Goal: Task Accomplishment & Management: Manage account settings

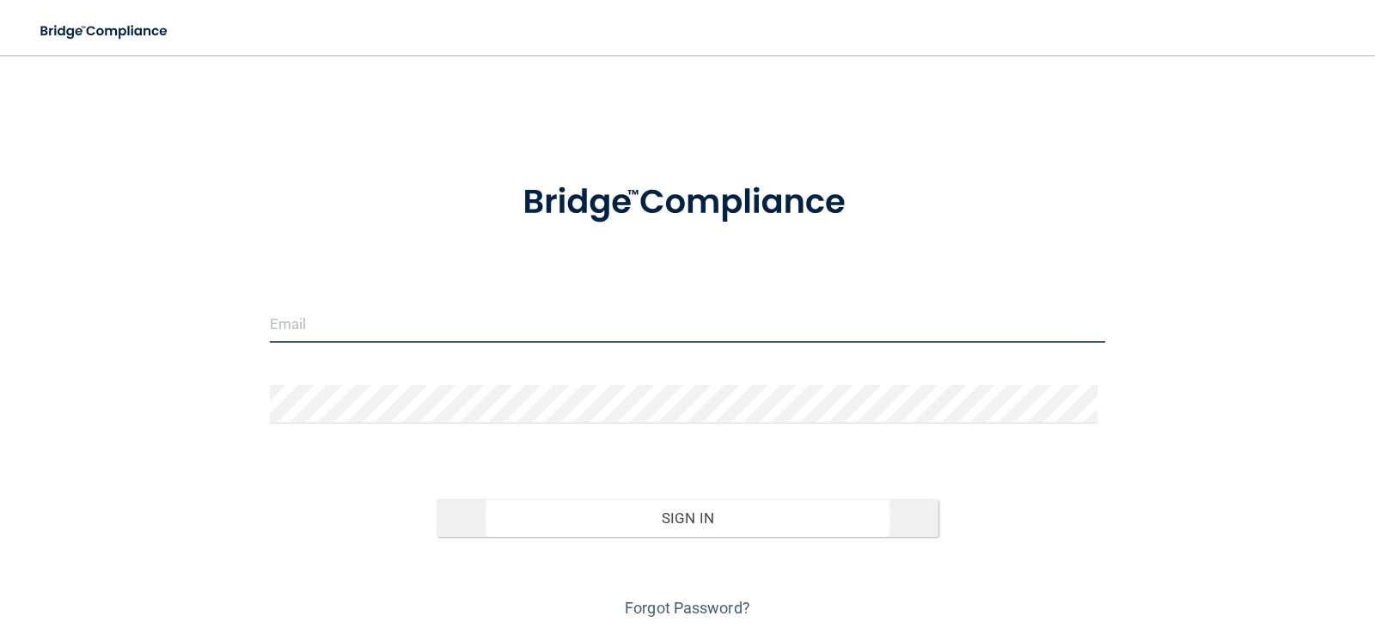
type input "[PERSON_NAME][EMAIL_ADDRESS][DOMAIN_NAME]"
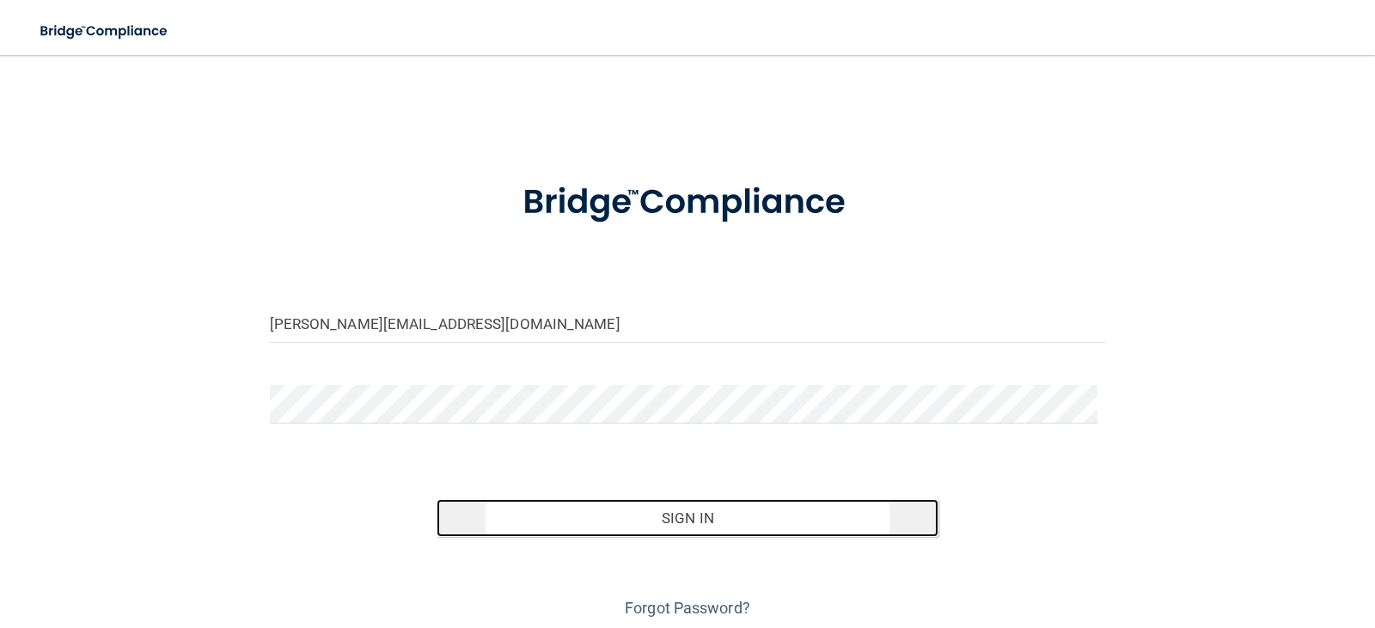
click at [698, 529] on button "Sign In" at bounding box center [688, 518] width 502 height 38
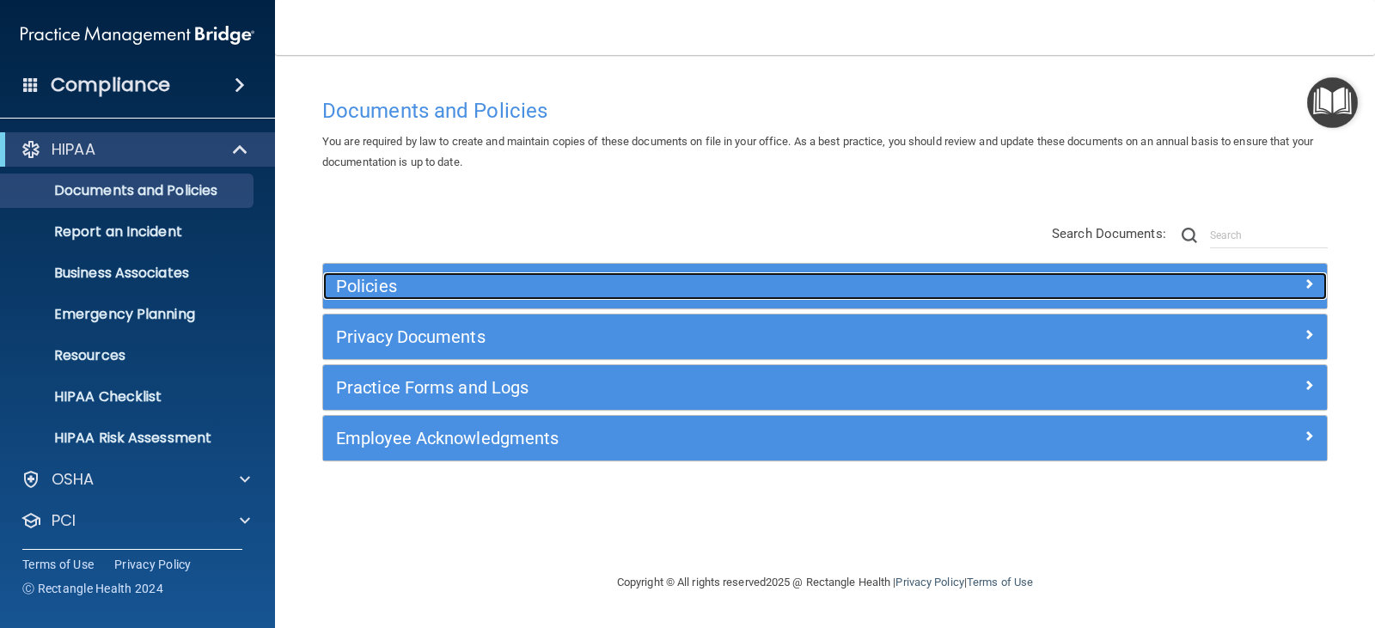
click at [1303, 287] on span at bounding box center [1308, 283] width 10 height 21
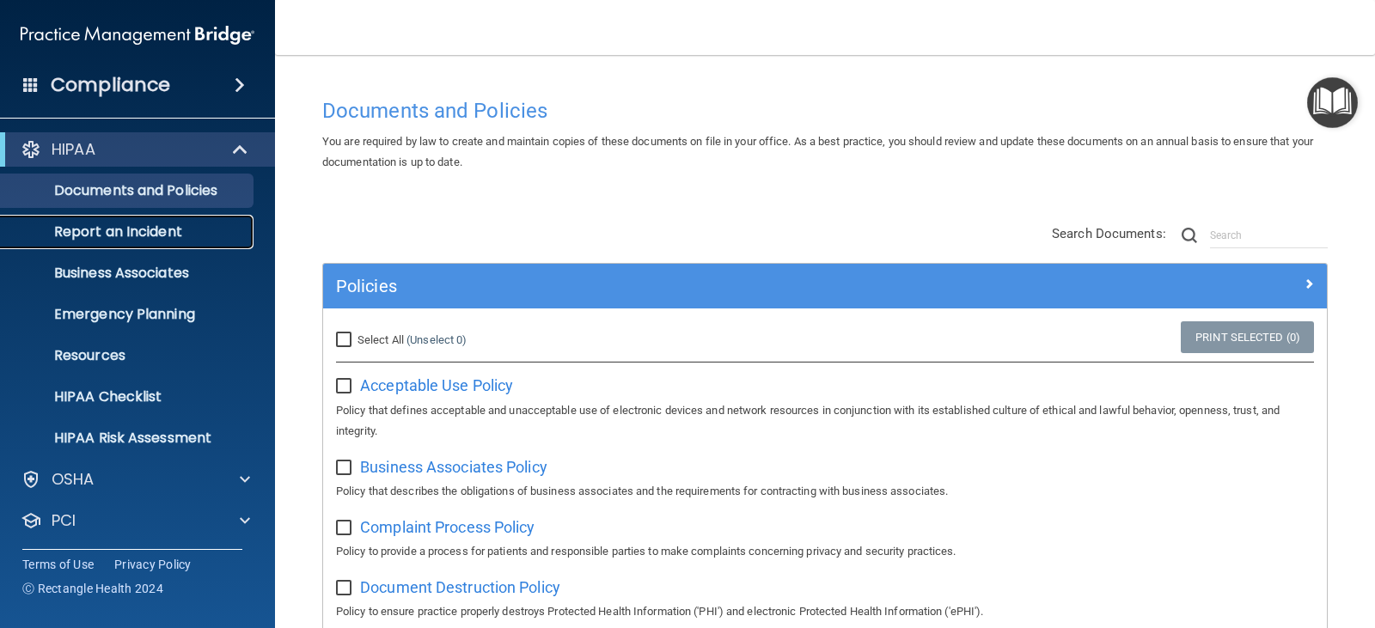
click at [176, 242] on link "Report an Incident" at bounding box center [118, 232] width 271 height 34
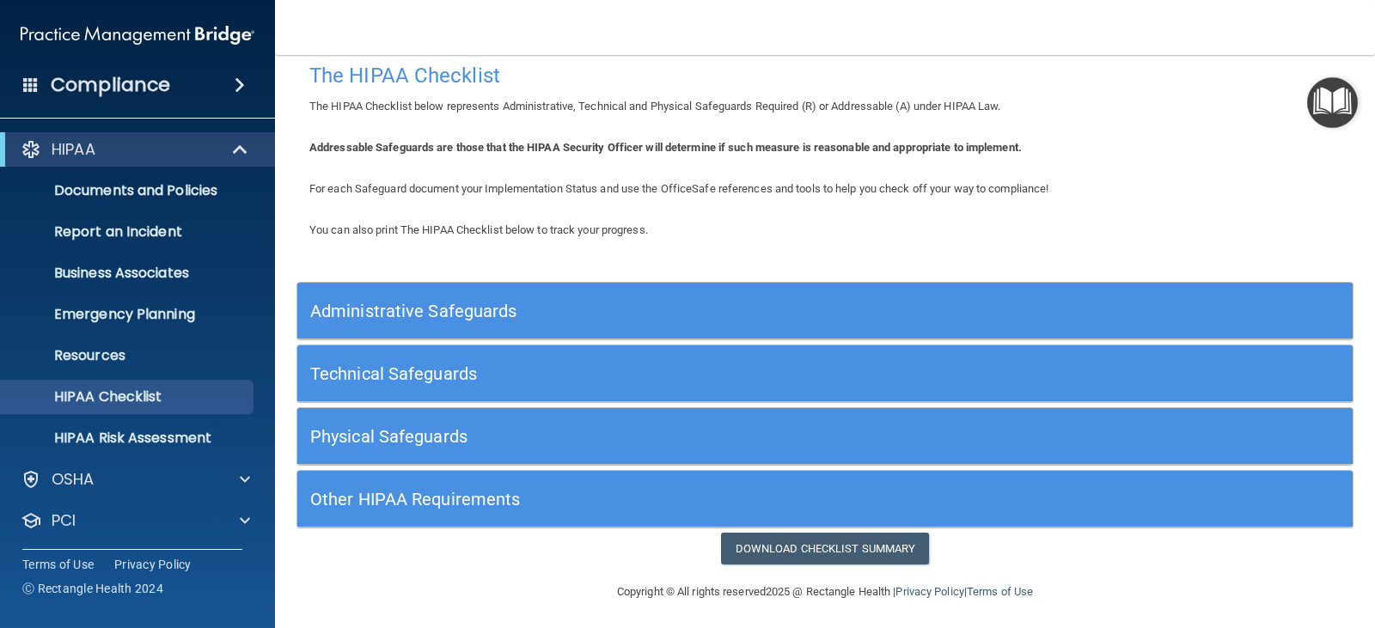
scroll to position [23, 0]
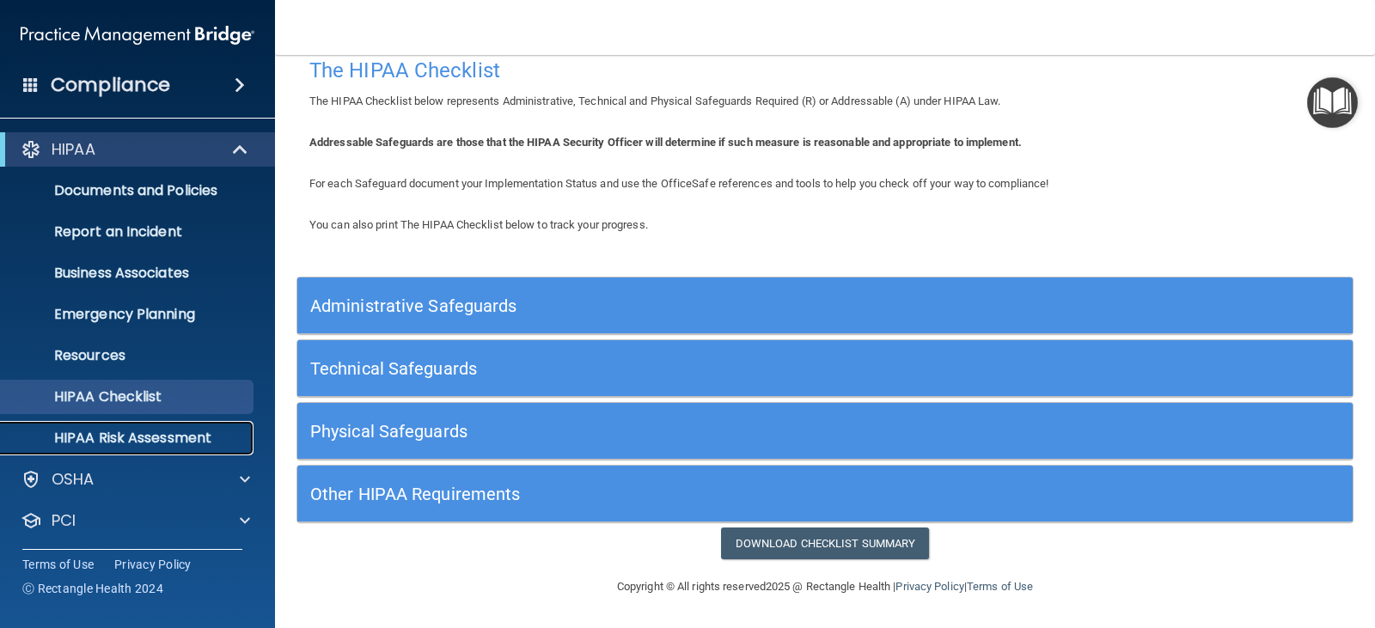
click at [170, 437] on p "HIPAA Risk Assessment" at bounding box center [128, 438] width 235 height 17
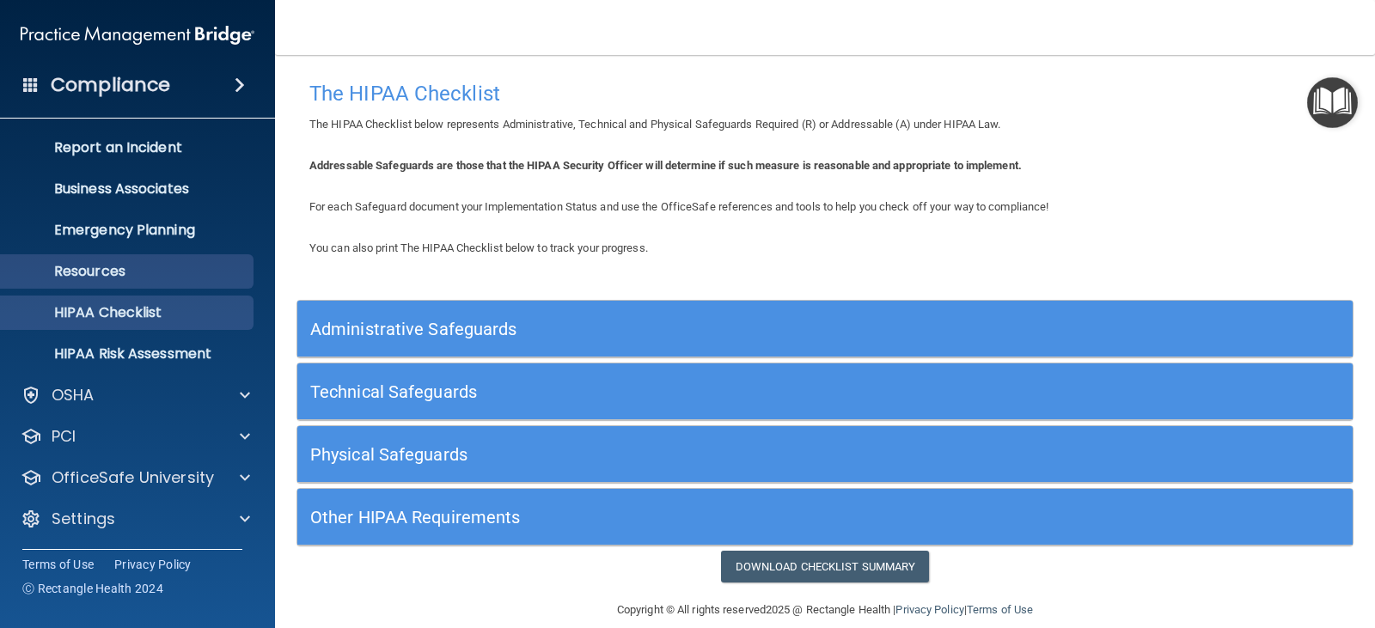
scroll to position [85, 0]
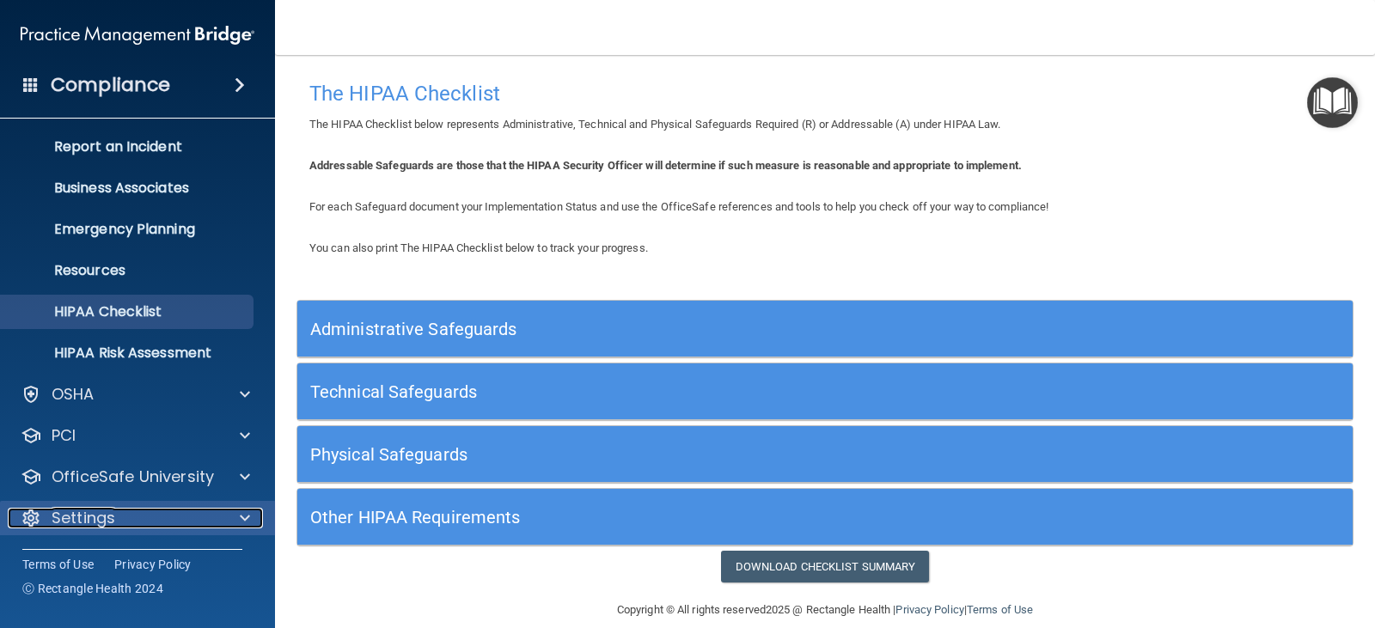
click at [230, 508] on div at bounding box center [242, 518] width 43 height 21
click at [245, 516] on span at bounding box center [245, 518] width 10 height 21
click at [125, 510] on div "Settings" at bounding box center [114, 518] width 213 height 21
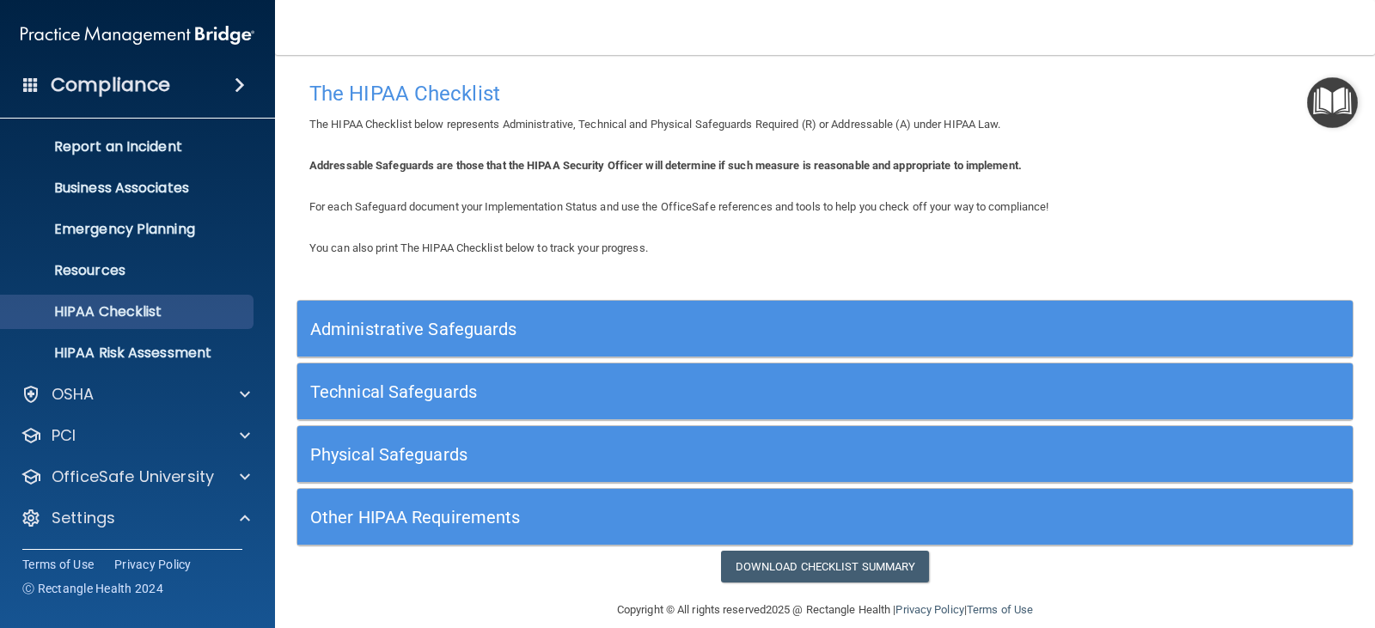
click at [123, 91] on h4 "Compliance" at bounding box center [110, 85] width 119 height 24
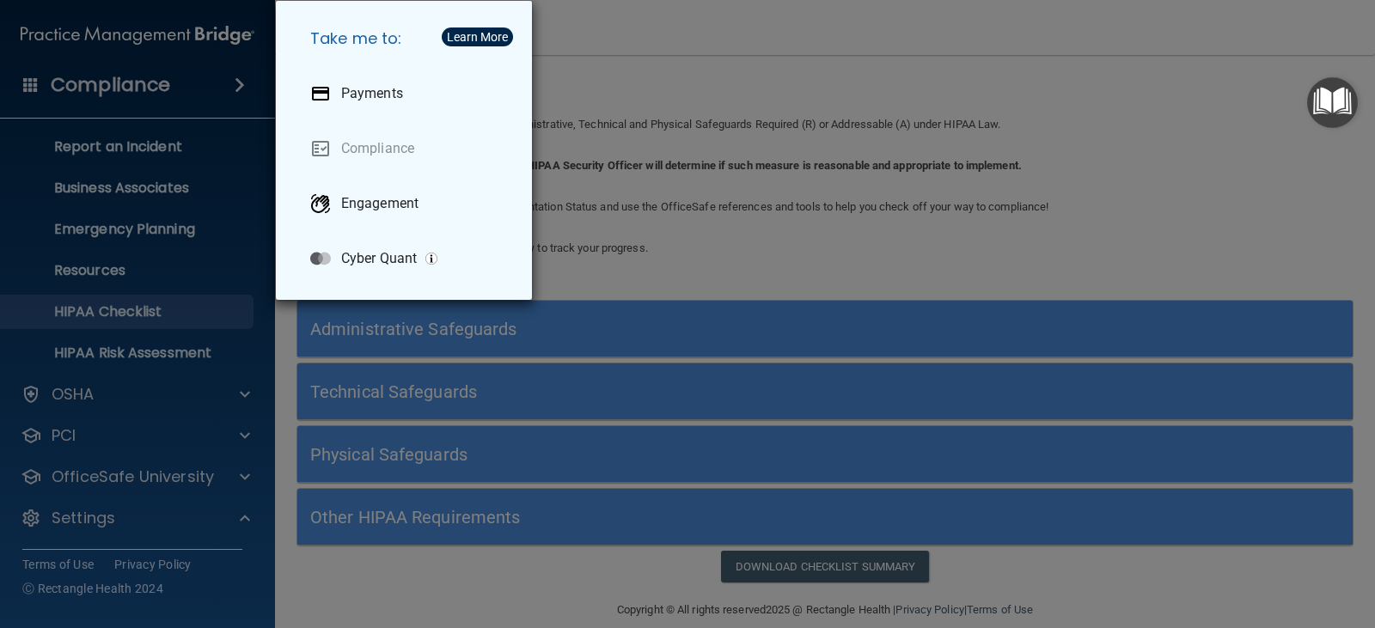
click at [165, 89] on div "Take me to: Payments Compliance Engagement Cyber Quant" at bounding box center [687, 314] width 1375 height 628
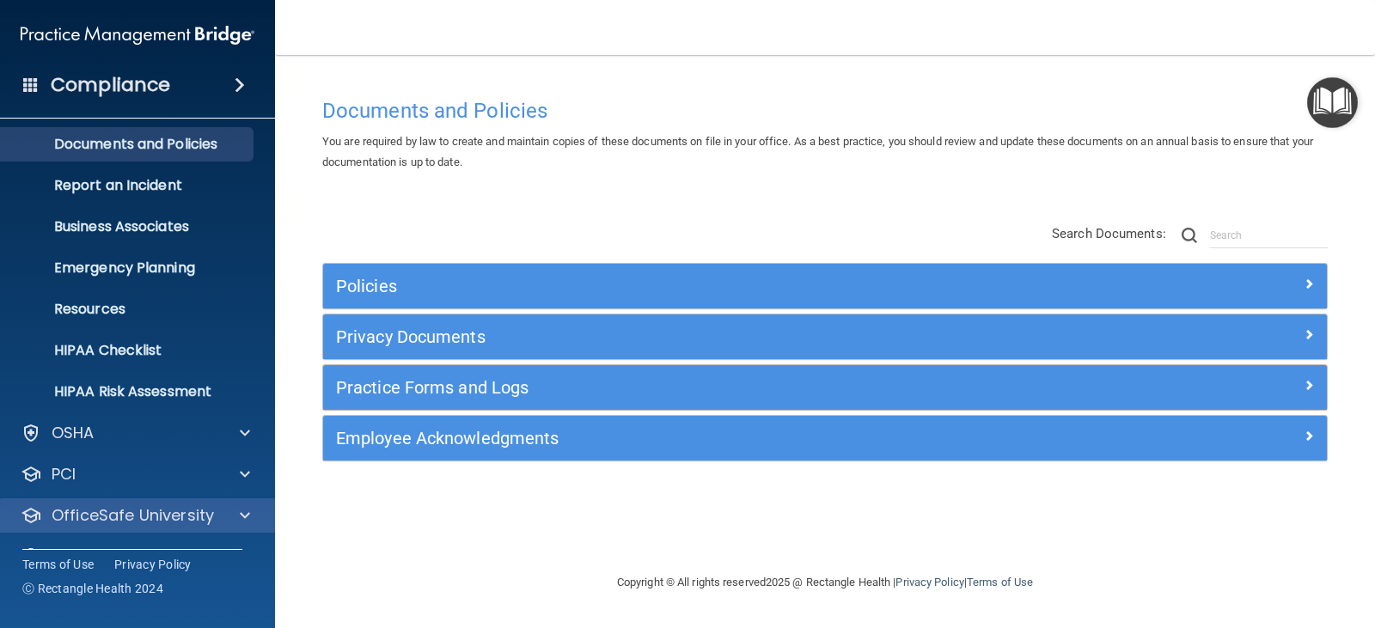
scroll to position [85, 0]
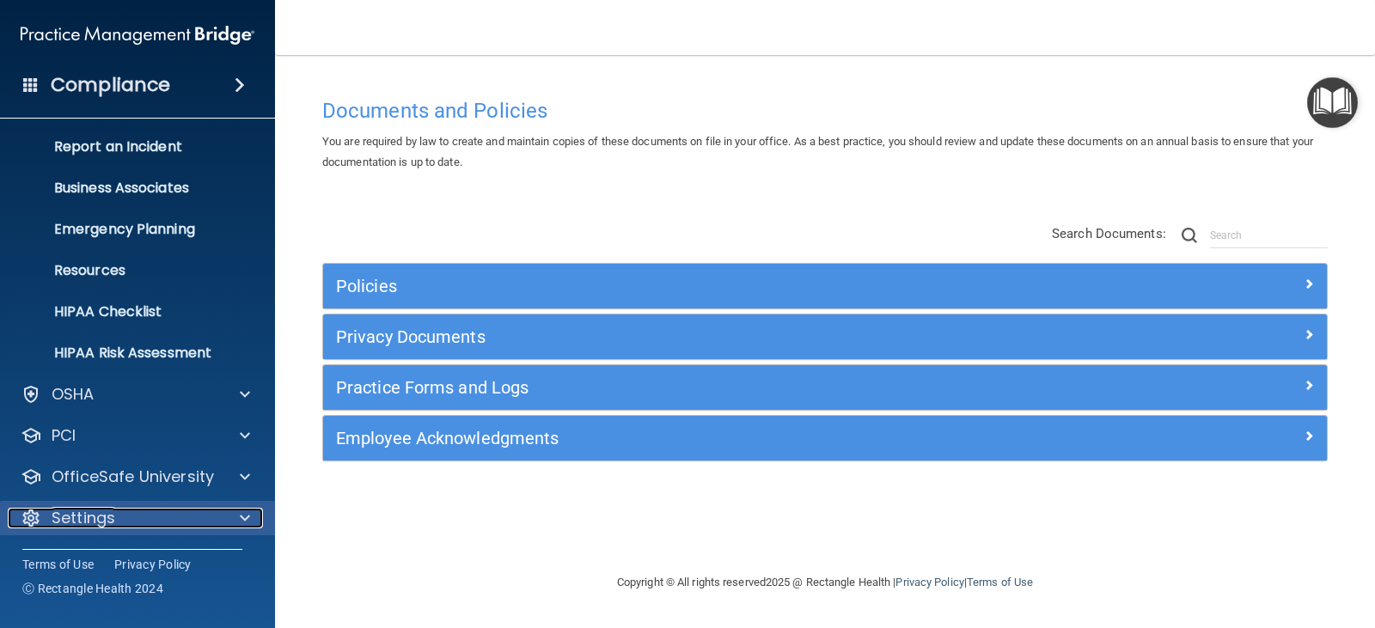
click at [158, 518] on div "Settings" at bounding box center [114, 518] width 213 height 21
click at [188, 516] on div "Settings" at bounding box center [114, 518] width 213 height 21
click at [245, 512] on span at bounding box center [245, 518] width 10 height 21
click at [239, 523] on div at bounding box center [242, 518] width 43 height 21
click at [60, 89] on h4 "Compliance" at bounding box center [110, 85] width 119 height 24
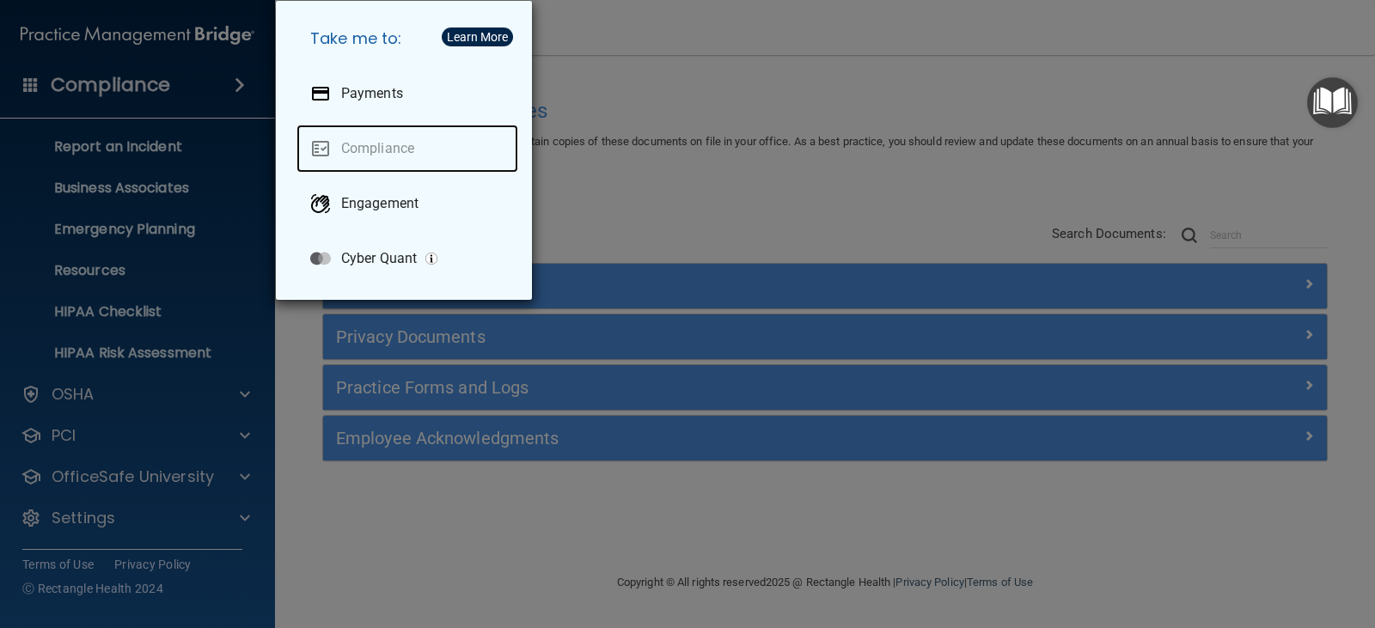
click at [346, 141] on link "Compliance" at bounding box center [407, 149] width 222 height 48
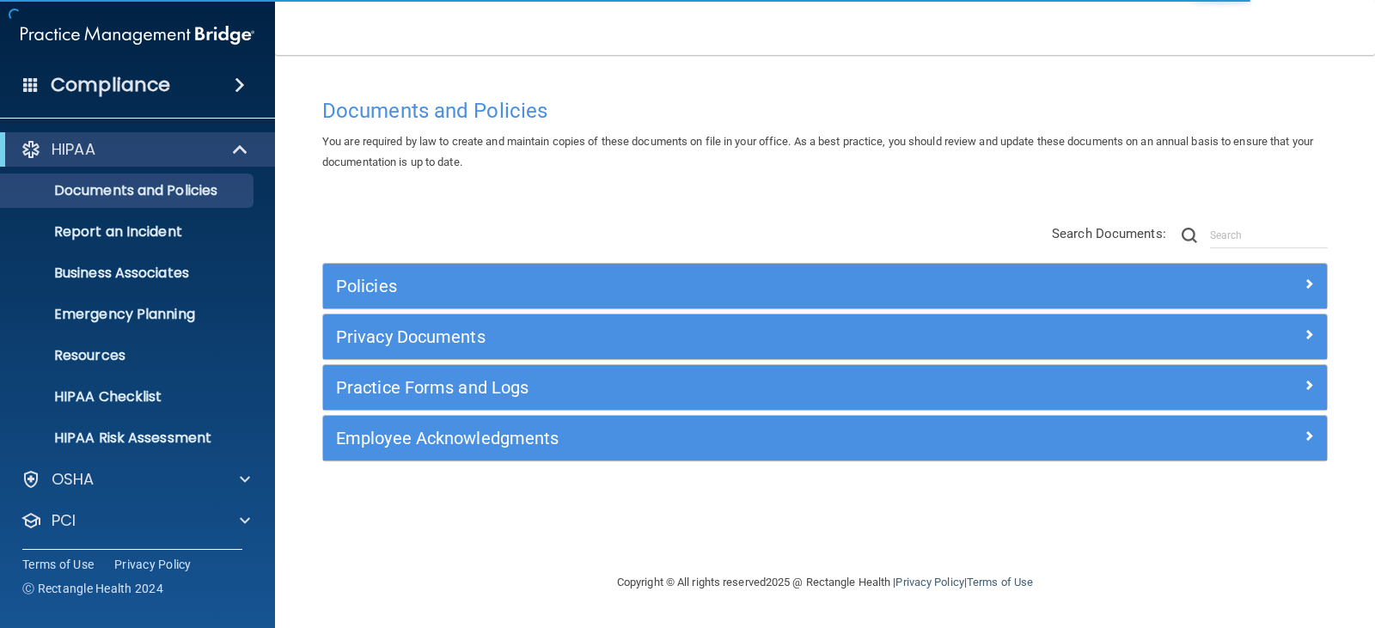
click at [202, 78] on div "Compliance" at bounding box center [137, 85] width 275 height 38
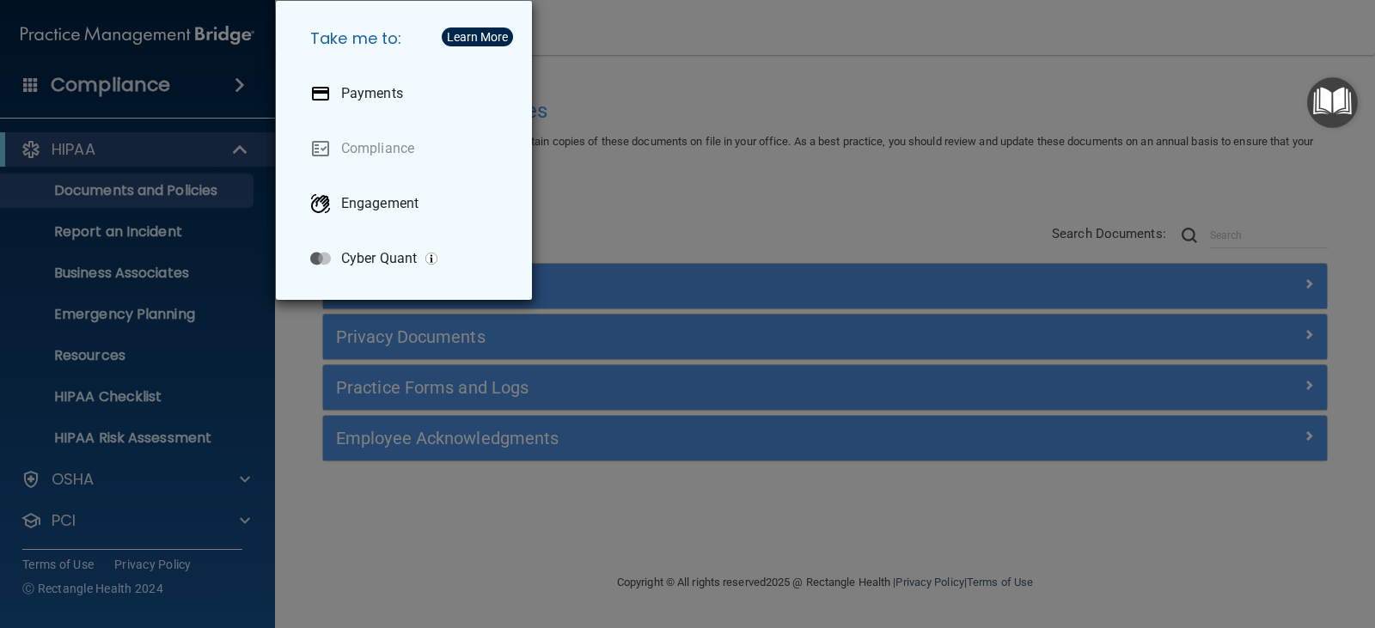
click at [190, 370] on div "Take me to: Payments Compliance Engagement Cyber Quant" at bounding box center [687, 314] width 1375 height 628
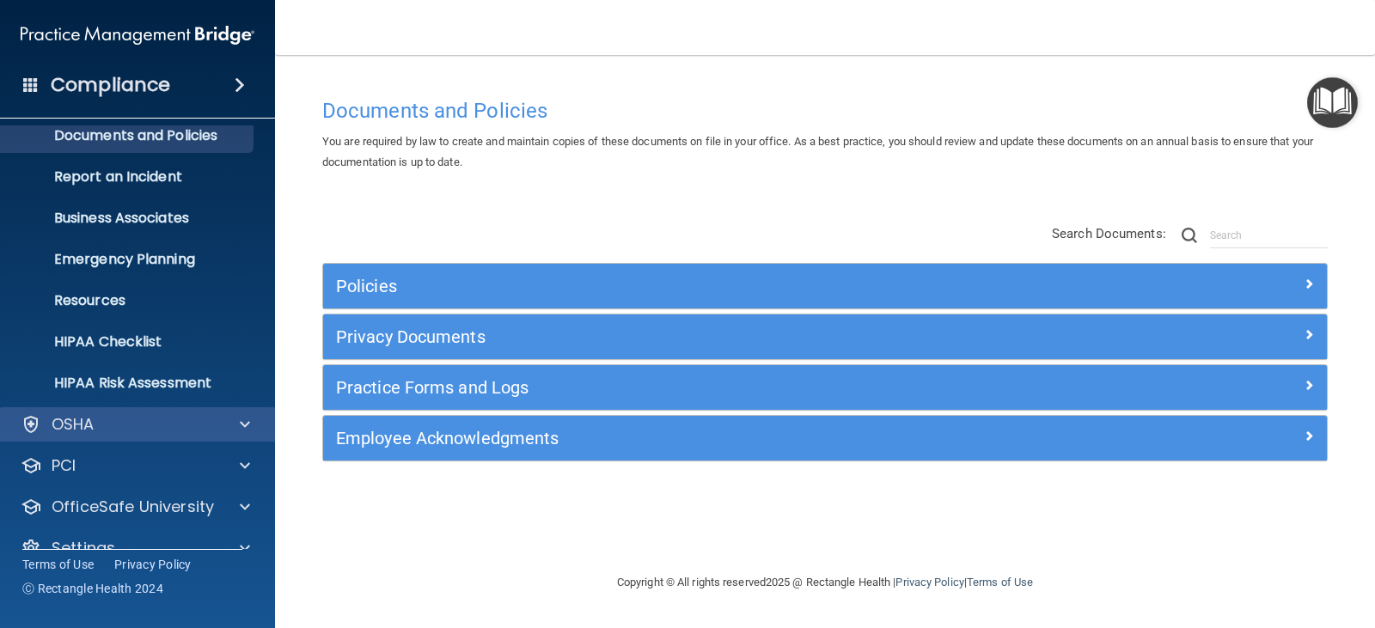
scroll to position [85, 0]
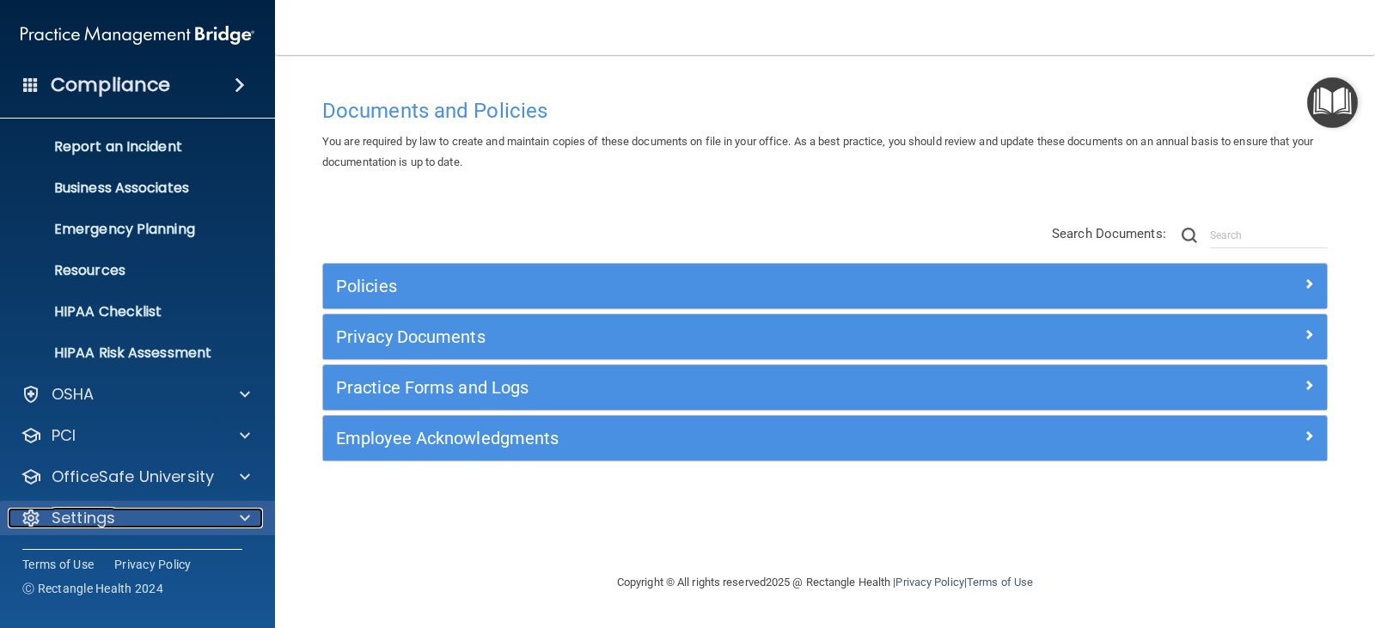
click at [236, 519] on div at bounding box center [242, 518] width 43 height 21
click at [64, 511] on p "Settings" at bounding box center [84, 518] width 64 height 21
click at [26, 520] on div at bounding box center [31, 518] width 21 height 21
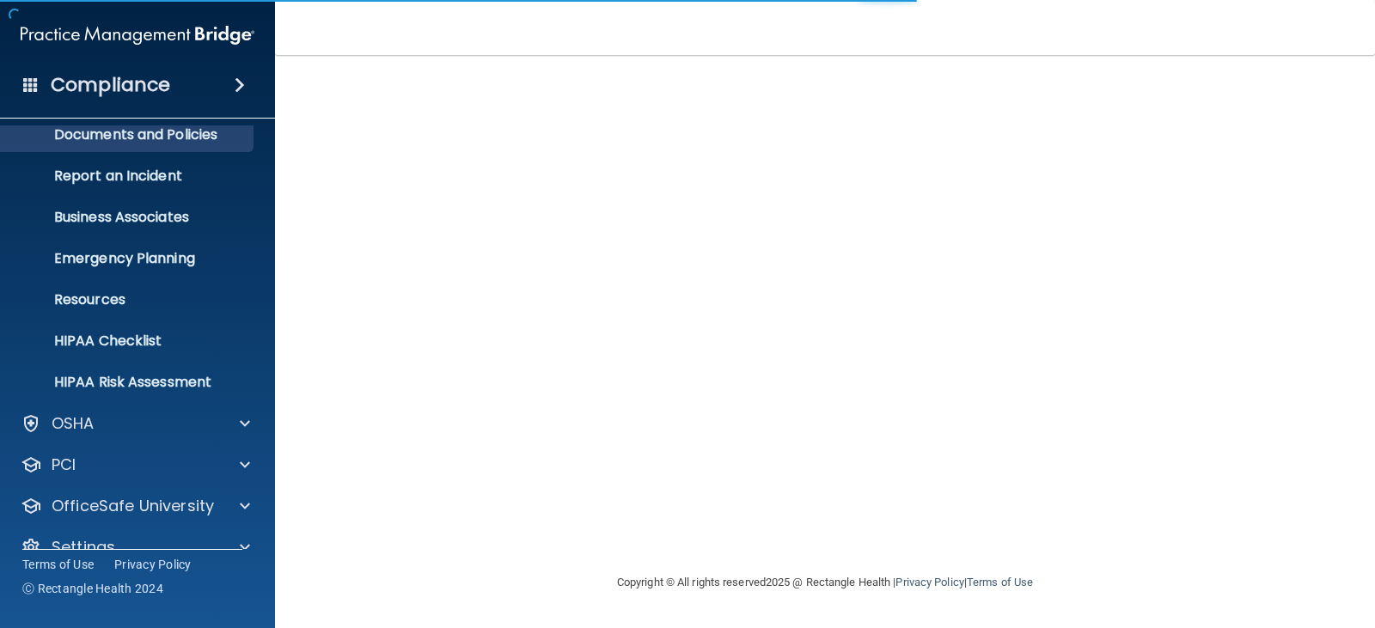
scroll to position [85, 0]
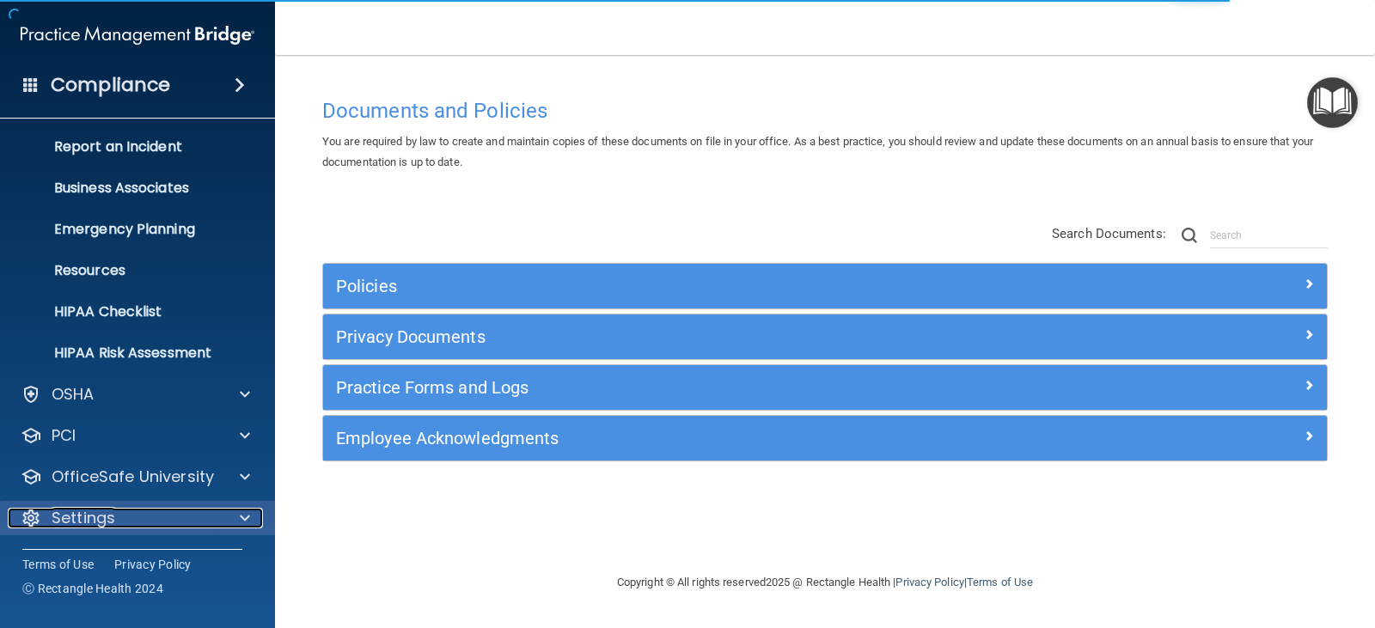
click at [117, 524] on div "Settings" at bounding box center [114, 518] width 213 height 21
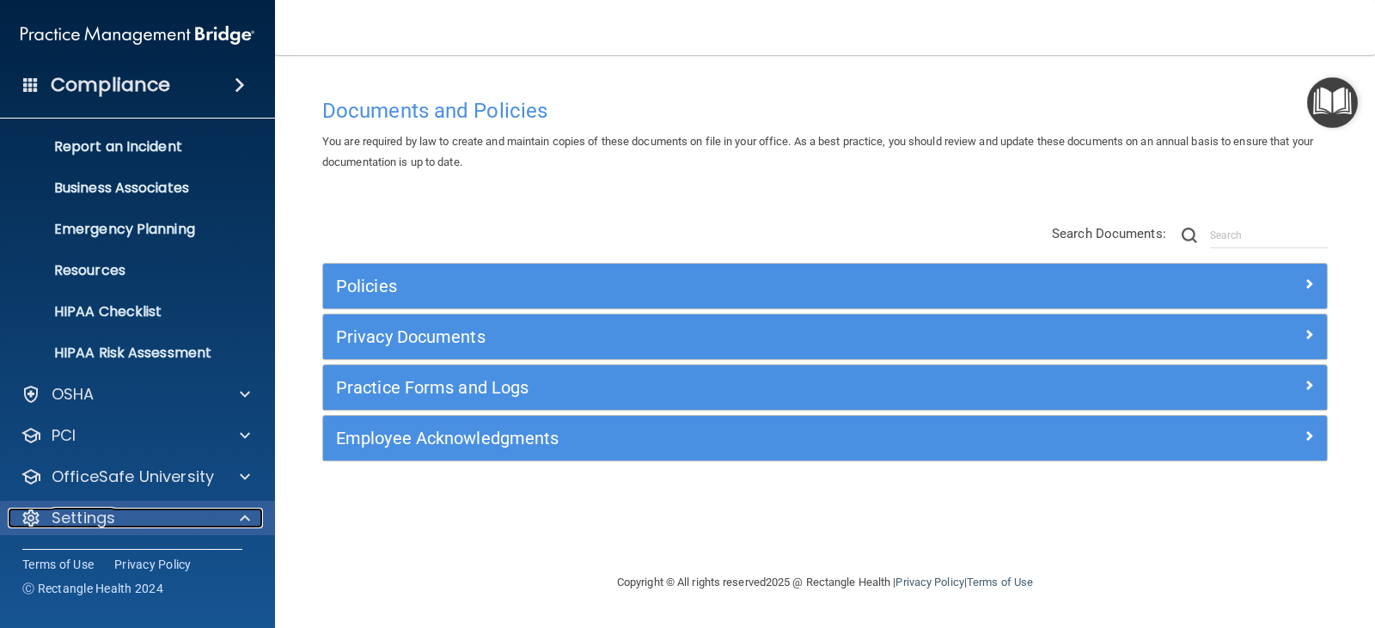
click at [235, 516] on div at bounding box center [242, 518] width 43 height 21
click at [98, 89] on h4 "Compliance" at bounding box center [110, 85] width 119 height 24
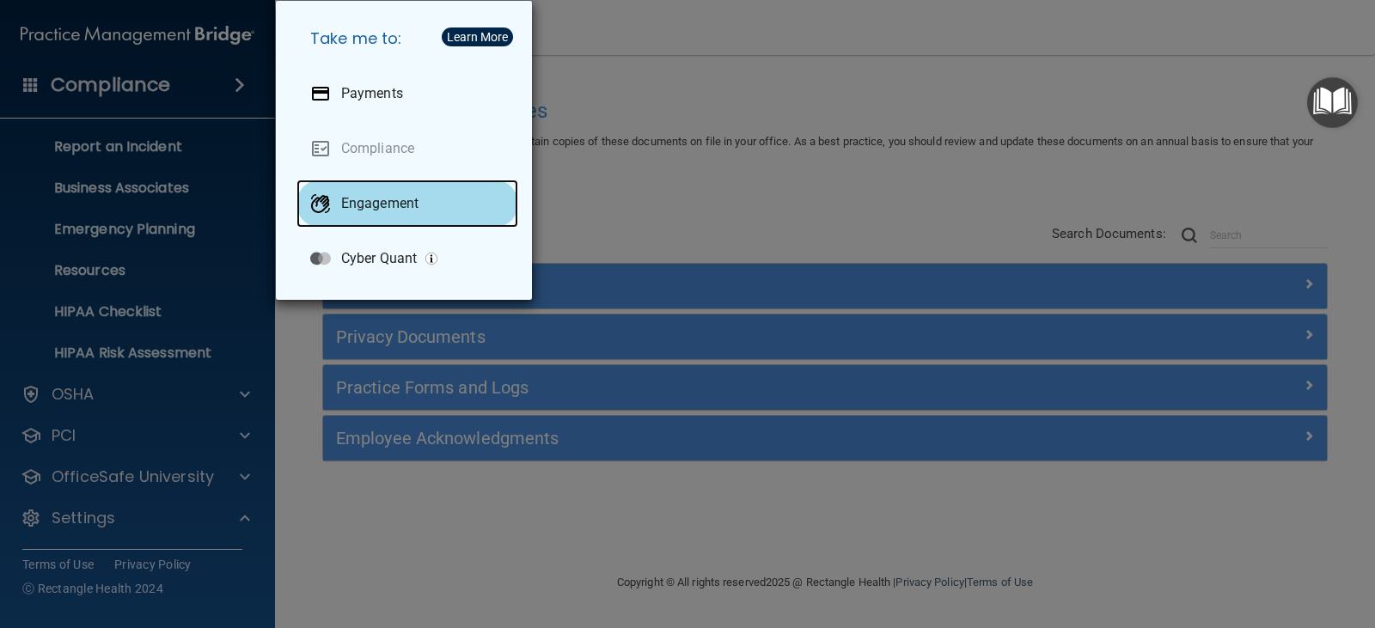
click at [382, 211] on p "Engagement" at bounding box center [379, 203] width 77 height 17
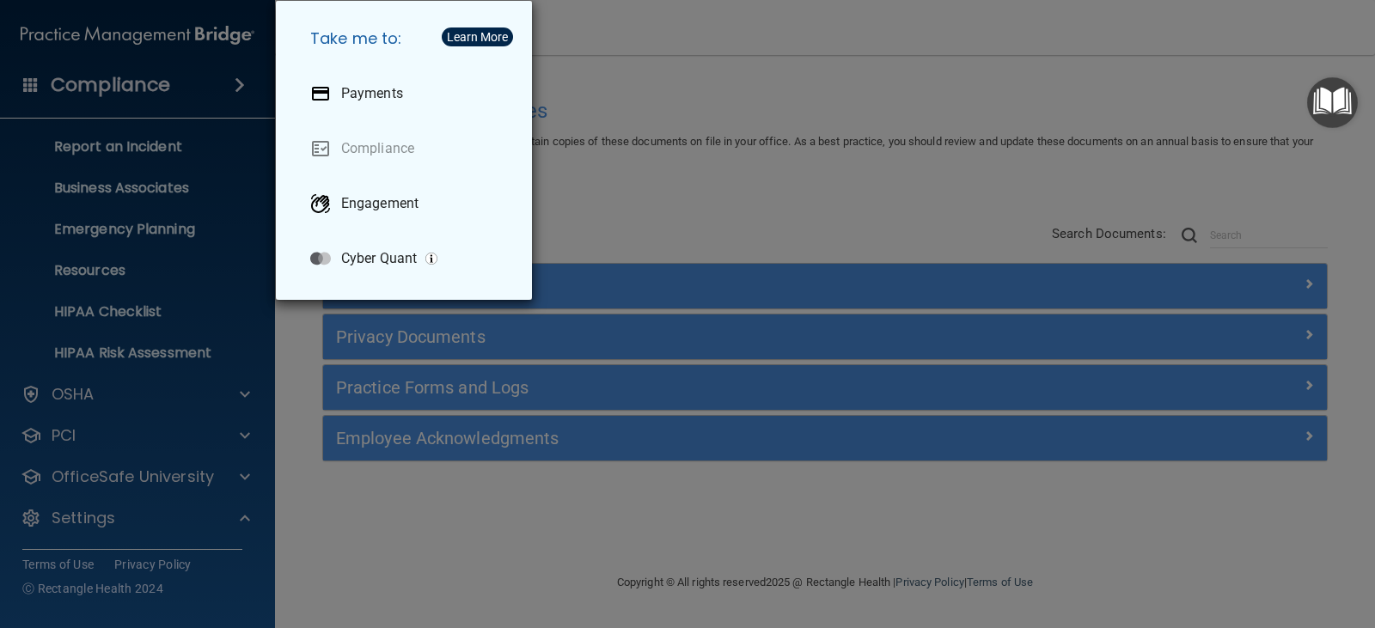
click at [661, 75] on div "Take me to: Payments Compliance Engagement Cyber Quant" at bounding box center [687, 314] width 1375 height 628
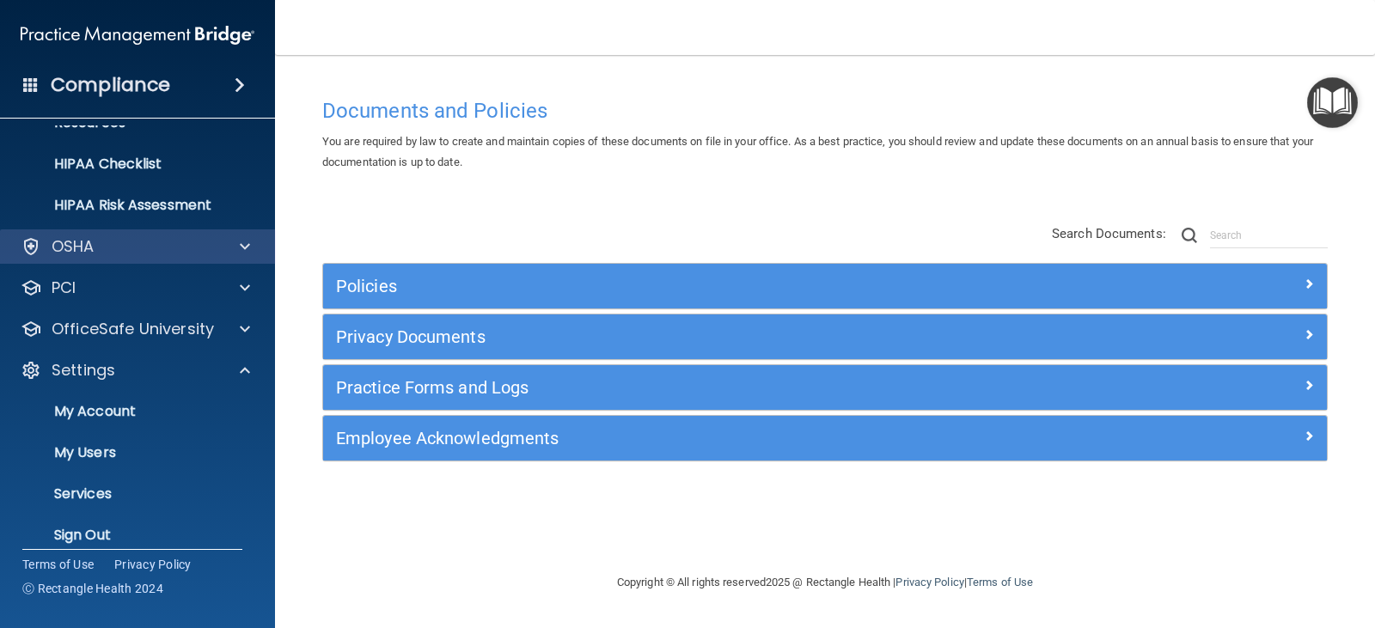
scroll to position [250, 0]
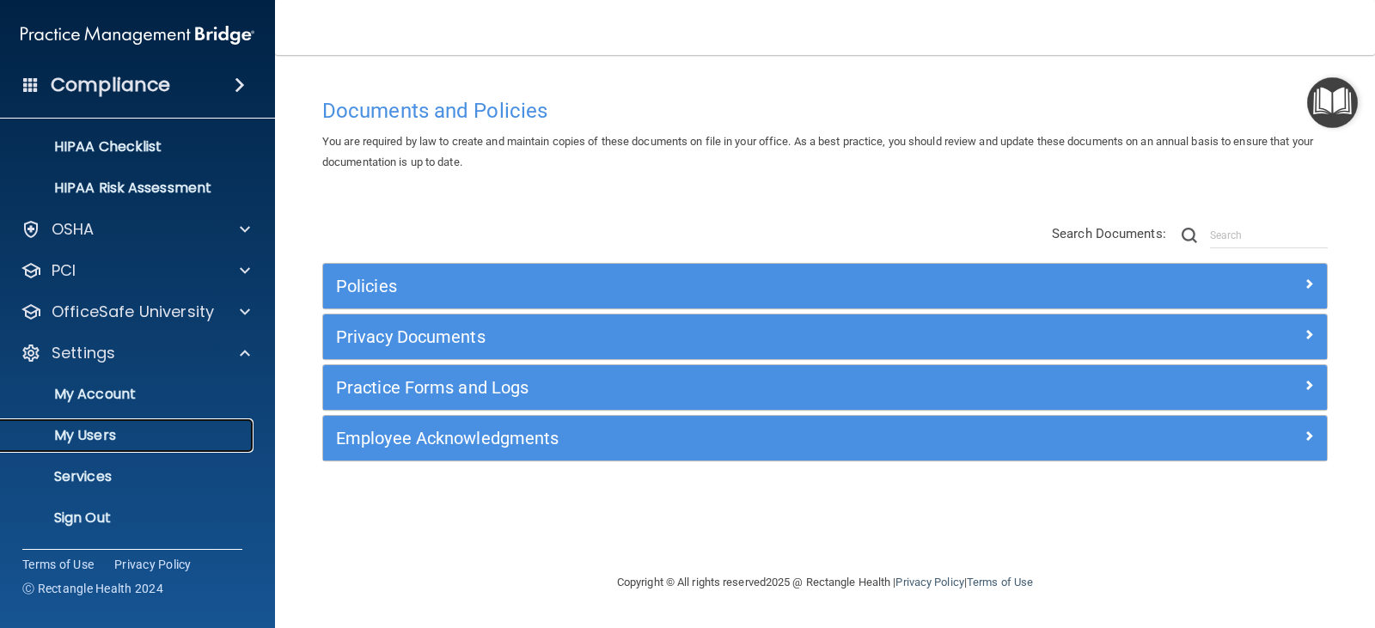
click at [91, 430] on p "My Users" at bounding box center [128, 435] width 235 height 17
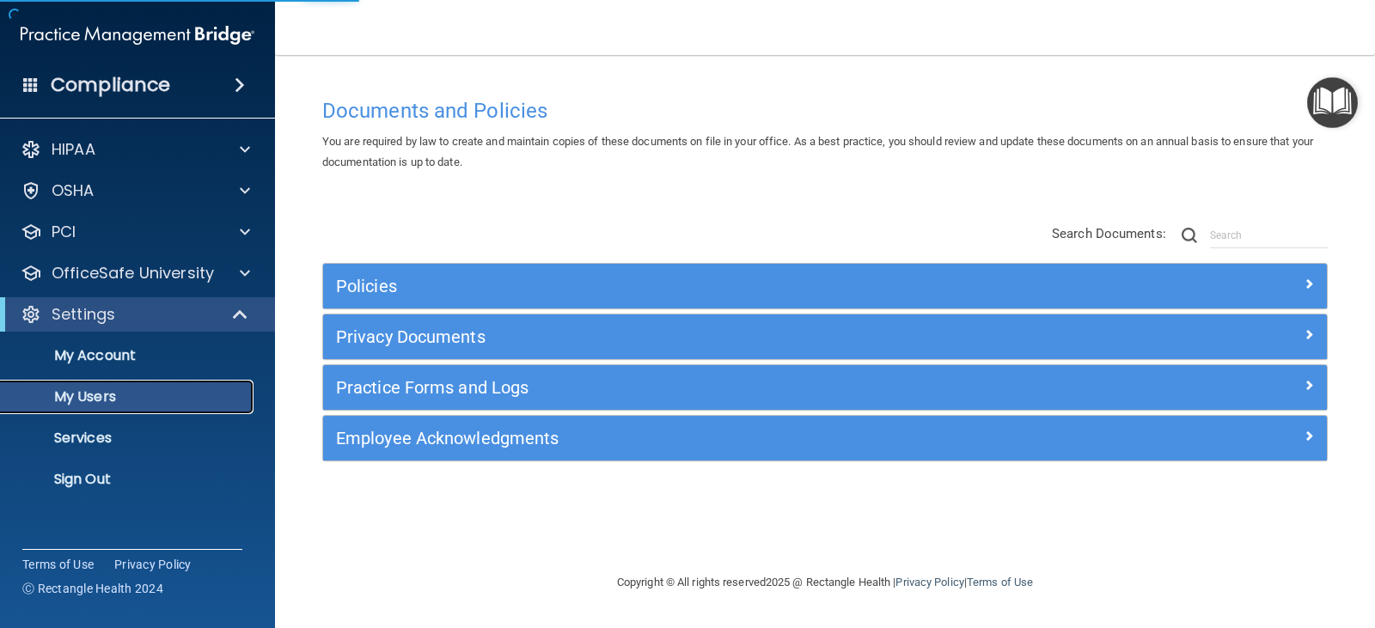
click at [107, 400] on p "My Users" at bounding box center [128, 396] width 235 height 17
select select "20"
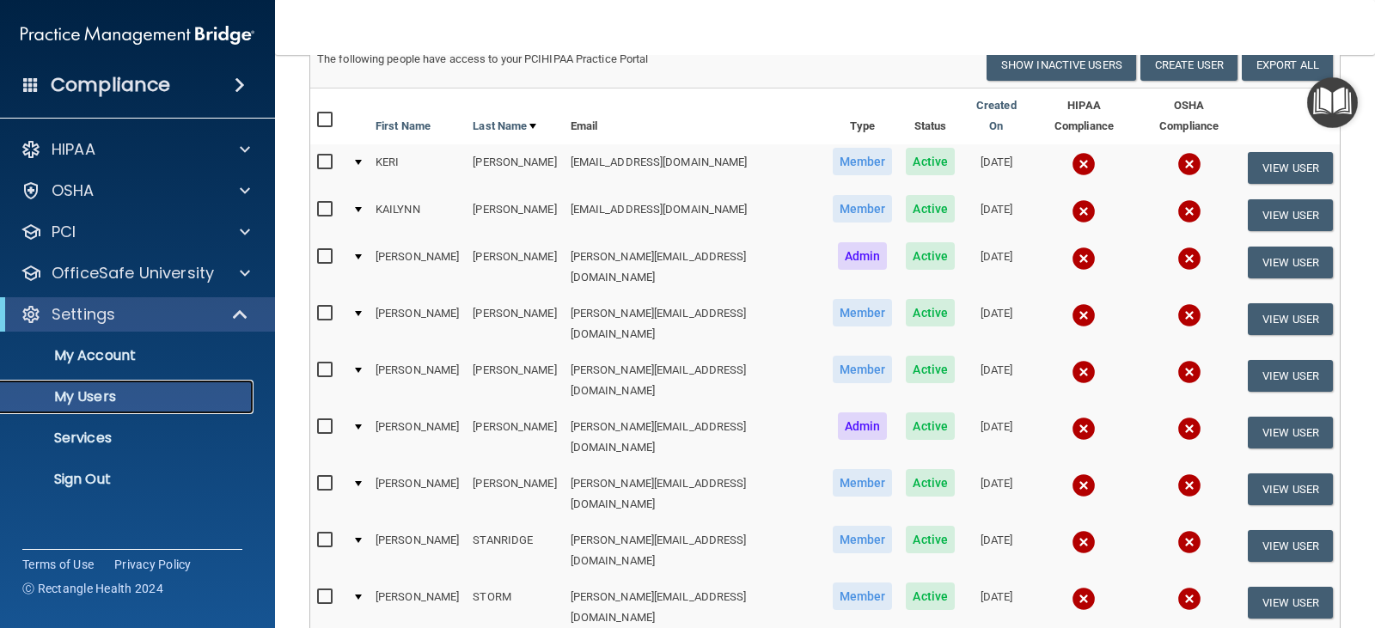
scroll to position [258, 0]
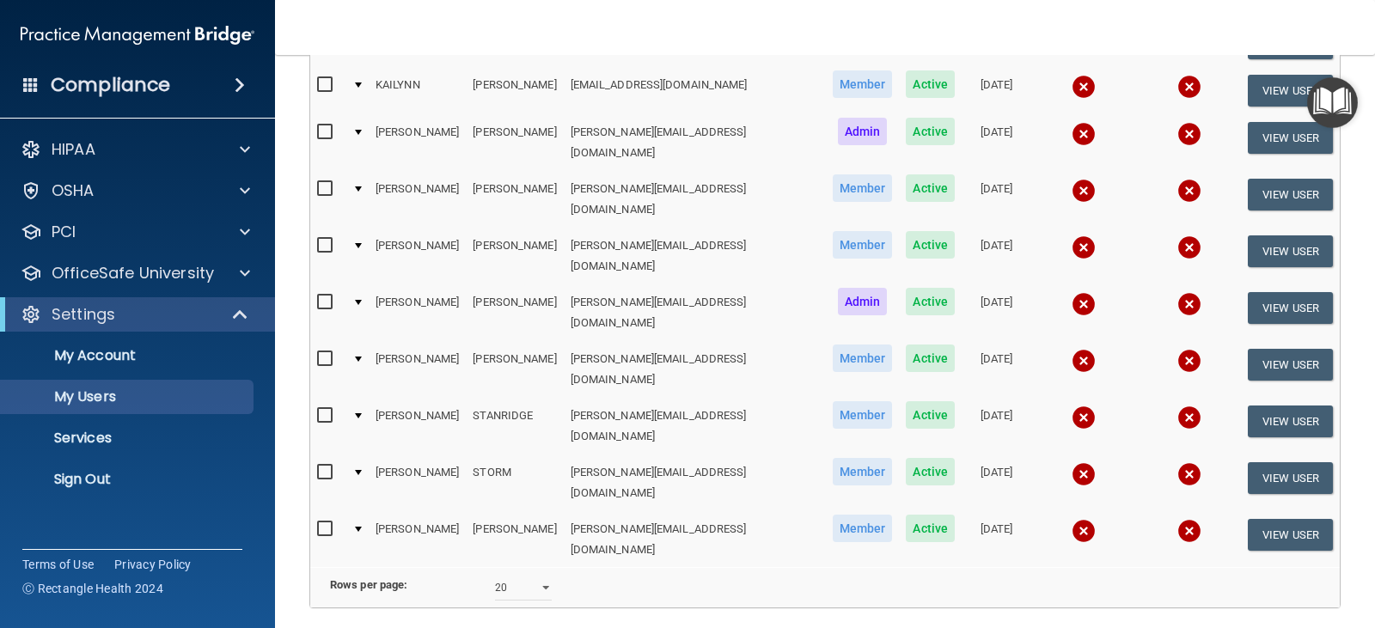
click at [323, 296] on input "checkbox" at bounding box center [327, 303] width 20 height 14
checkbox input "true"
click at [1268, 292] on button "View User" at bounding box center [1290, 308] width 85 height 32
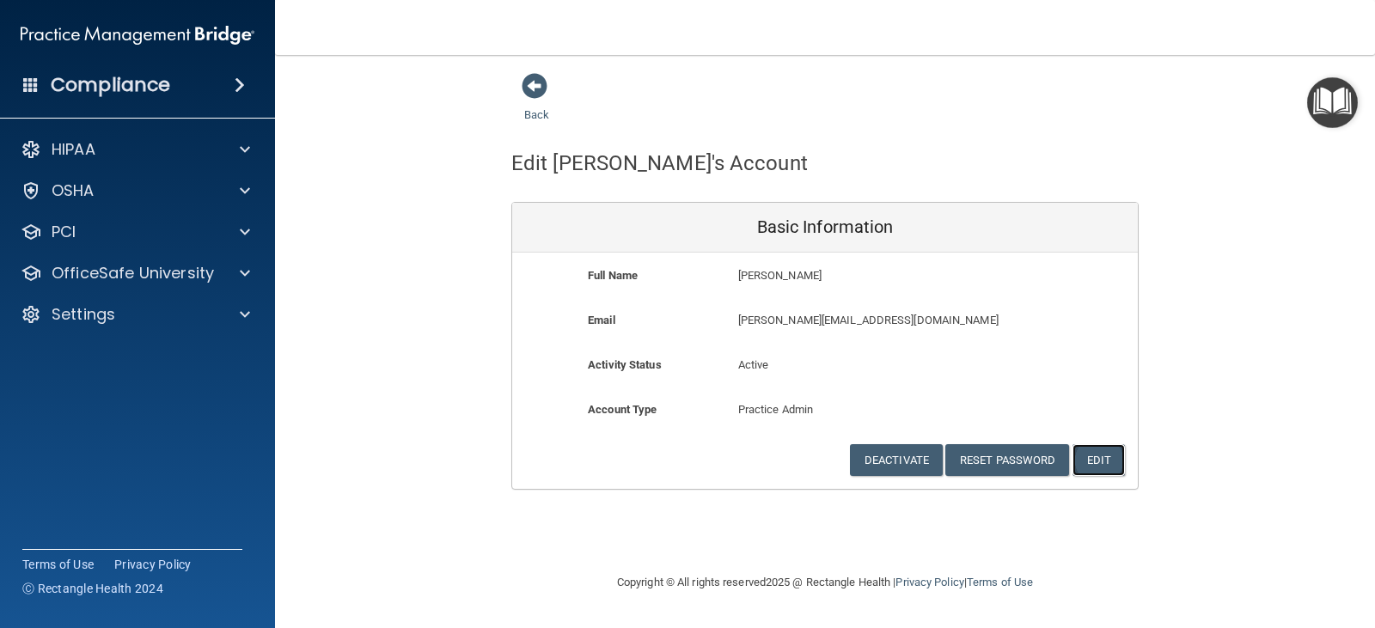
click at [1099, 455] on button "Edit" at bounding box center [1098, 460] width 52 height 32
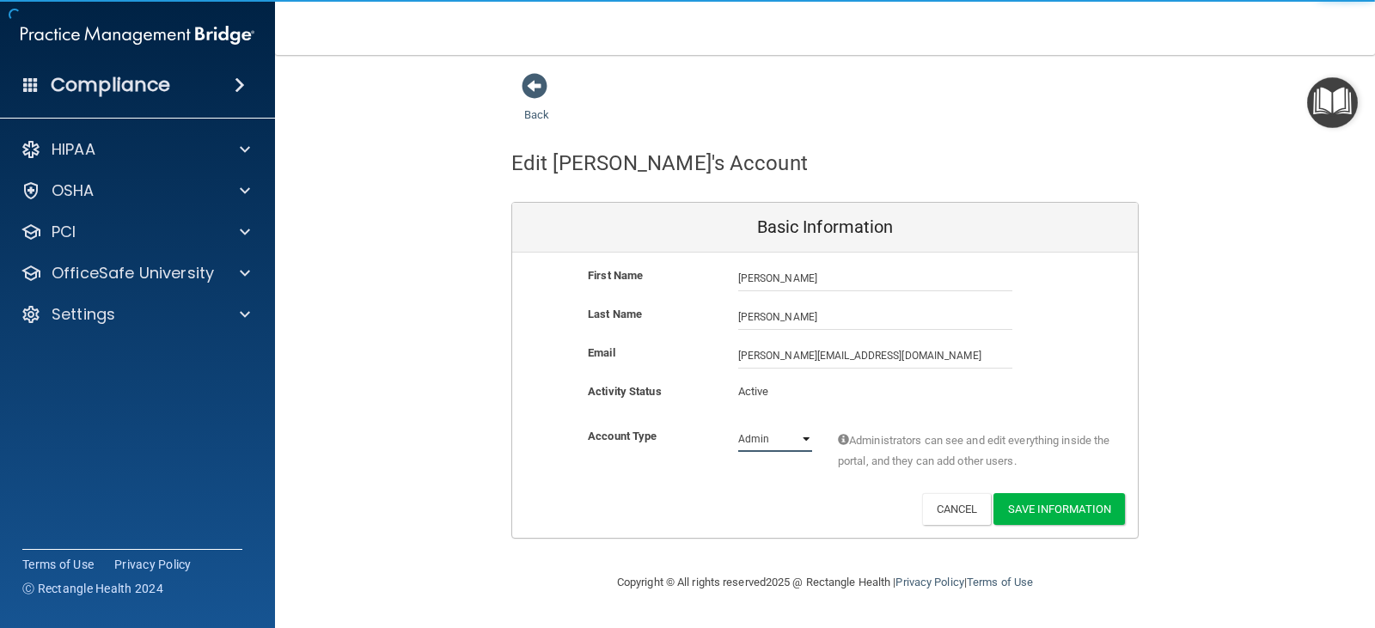
click at [807, 436] on select "Admin Member" at bounding box center [775, 439] width 74 height 26
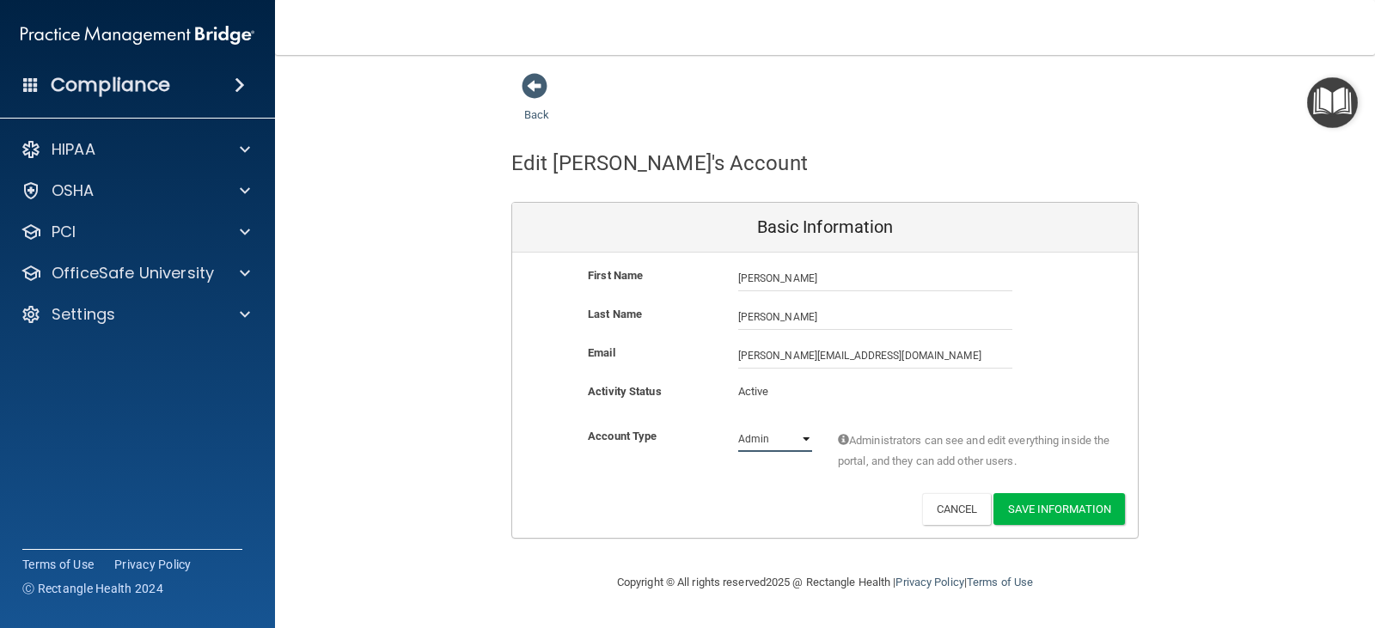
select select "practice_member"
click at [738, 426] on select "Admin Member" at bounding box center [775, 439] width 74 height 26
click at [1008, 503] on button "Save Information" at bounding box center [1058, 509] width 131 height 32
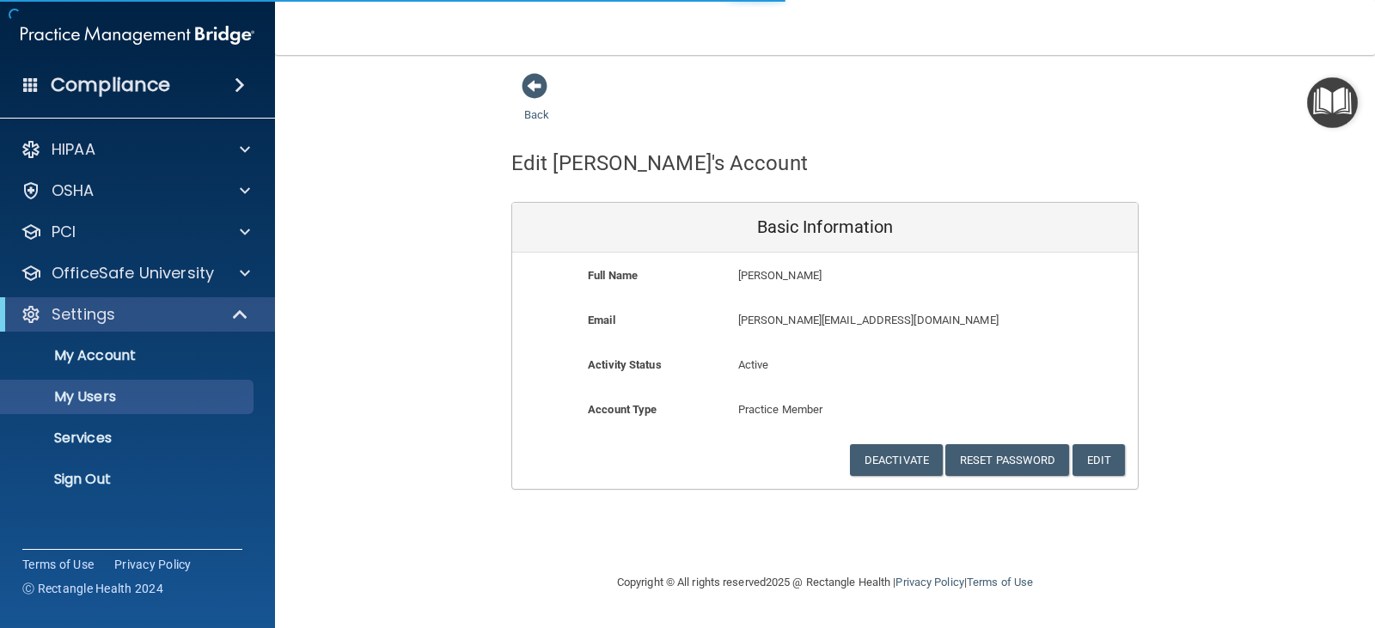
select select "20"
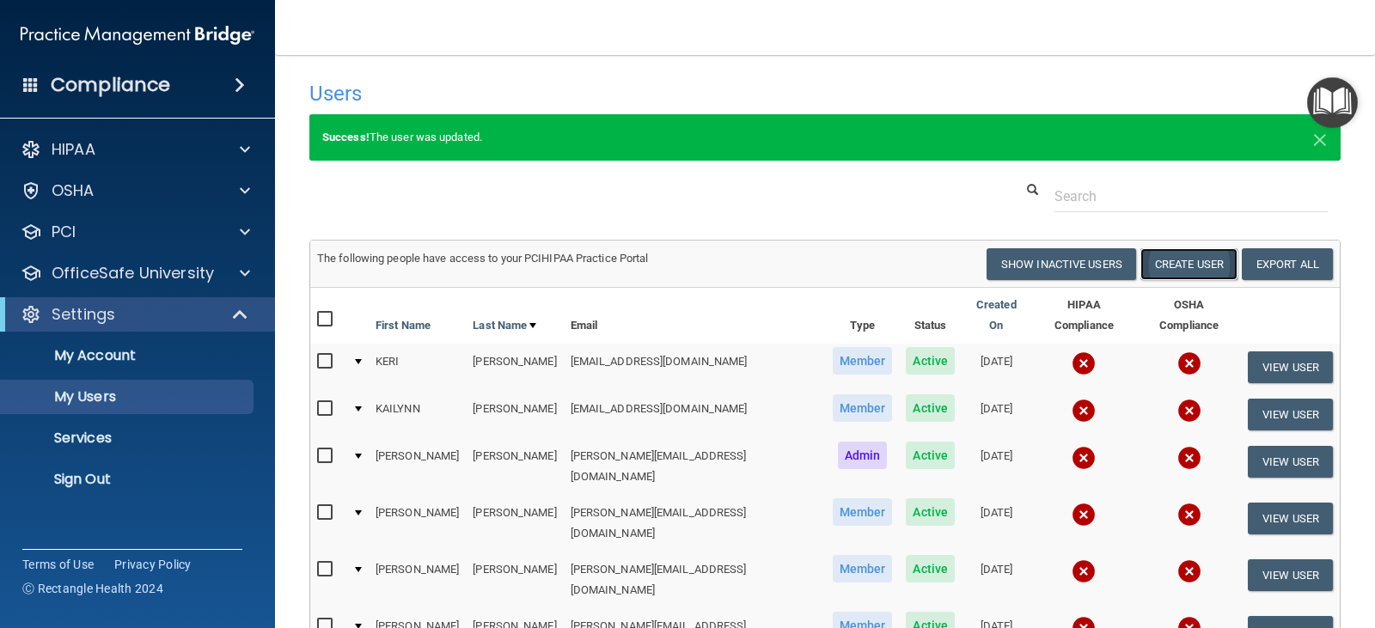
click at [1176, 266] on button "Create User" at bounding box center [1188, 264] width 97 height 32
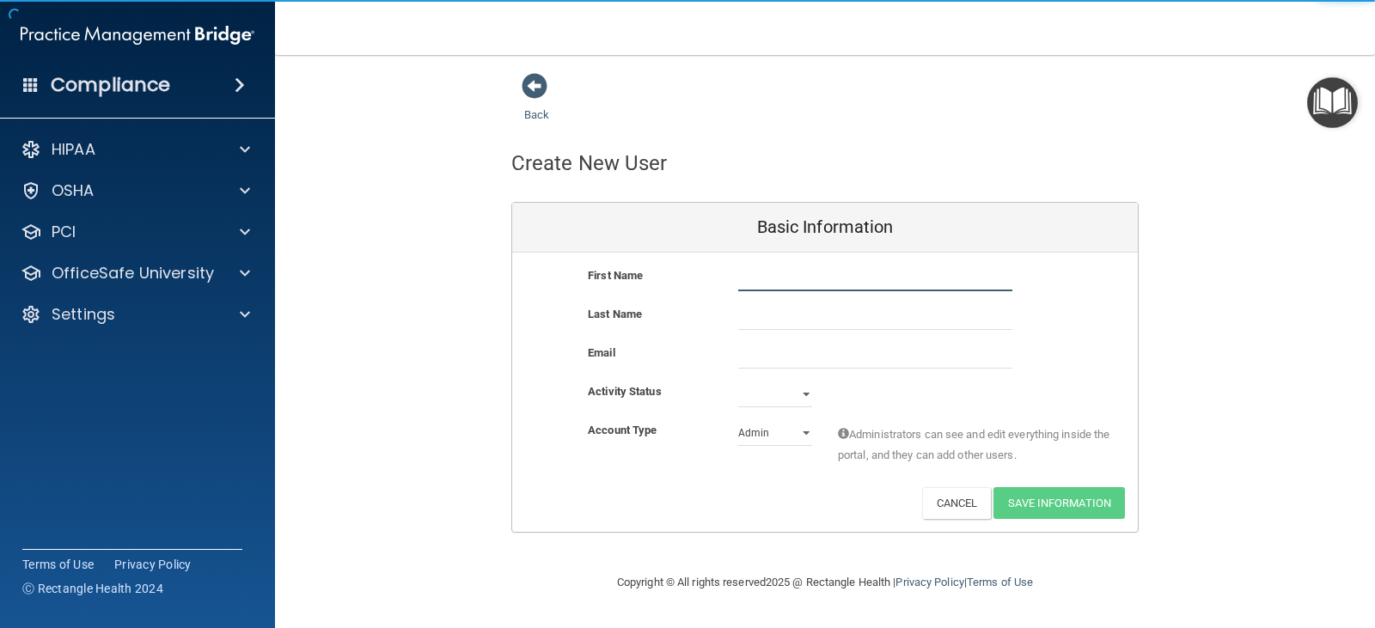
click at [786, 276] on input "text" at bounding box center [875, 279] width 274 height 26
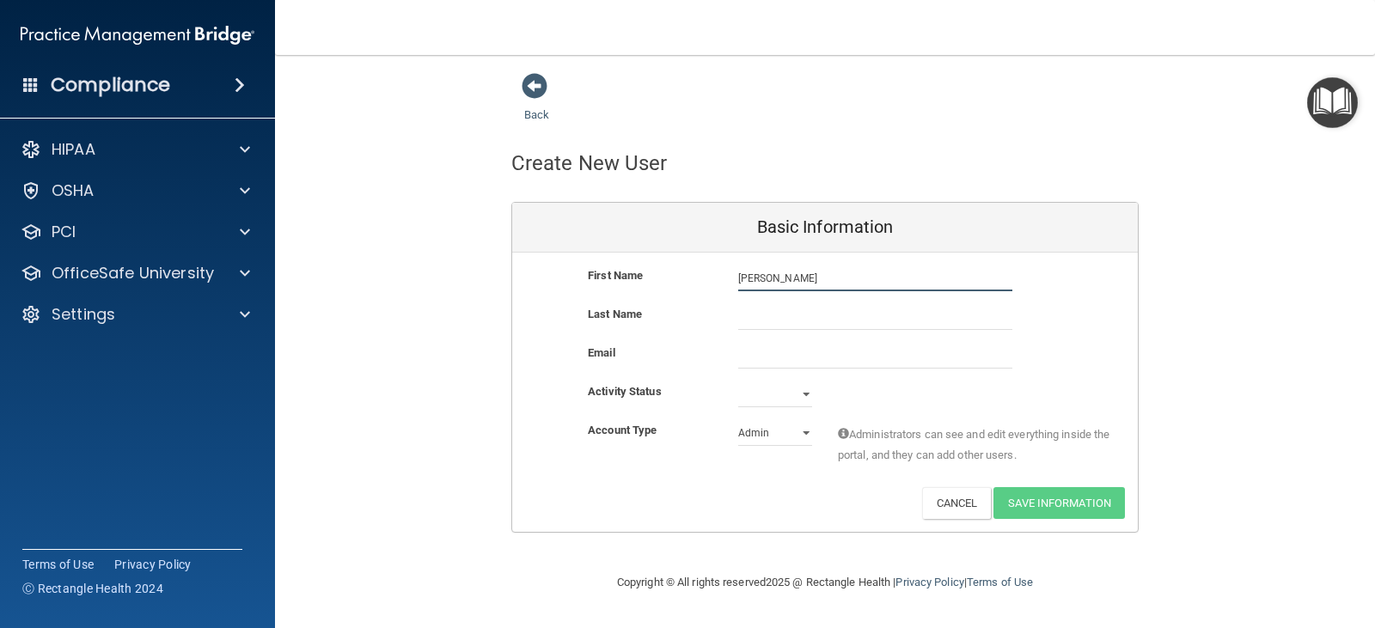
type input "STEVE"
type input "WALKER"
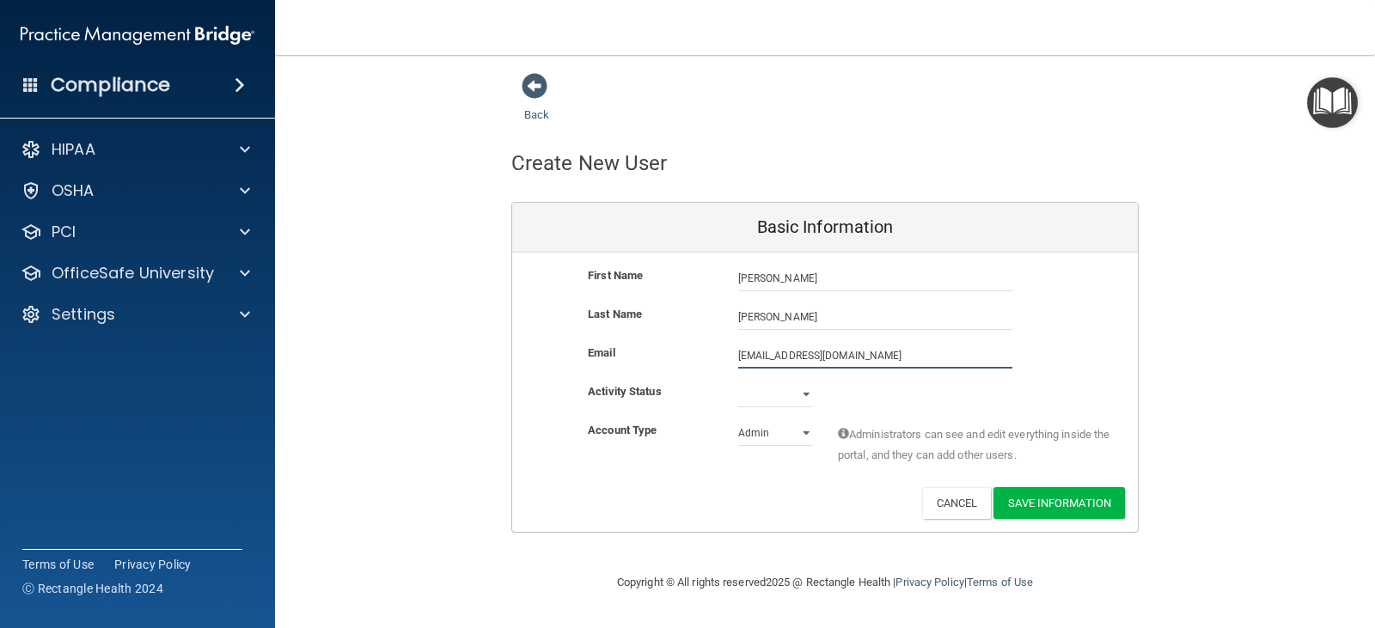
type input "SAWALK@HOTMAIL.COM"
click at [766, 396] on select "Active Inactive" at bounding box center [775, 395] width 74 height 26
select select "active"
click at [738, 382] on select "Active Inactive" at bounding box center [775, 395] width 74 height 26
click at [1017, 509] on button "Save Information" at bounding box center [1058, 503] width 131 height 32
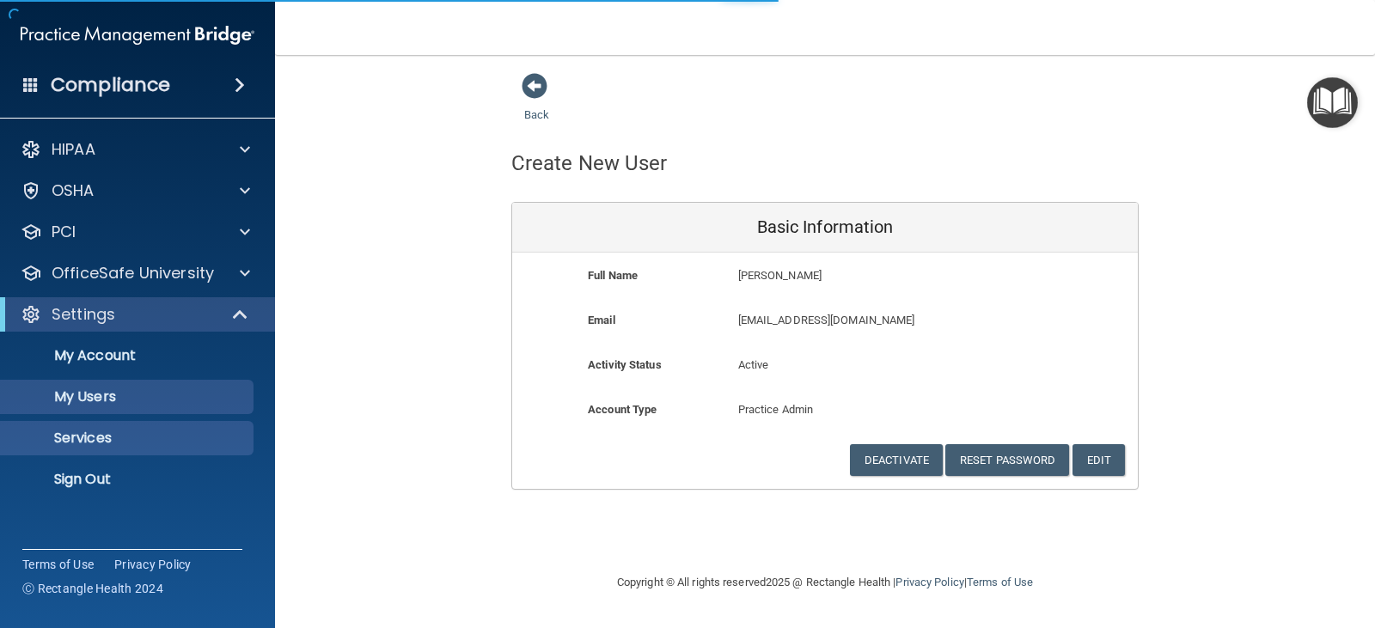
select select "20"
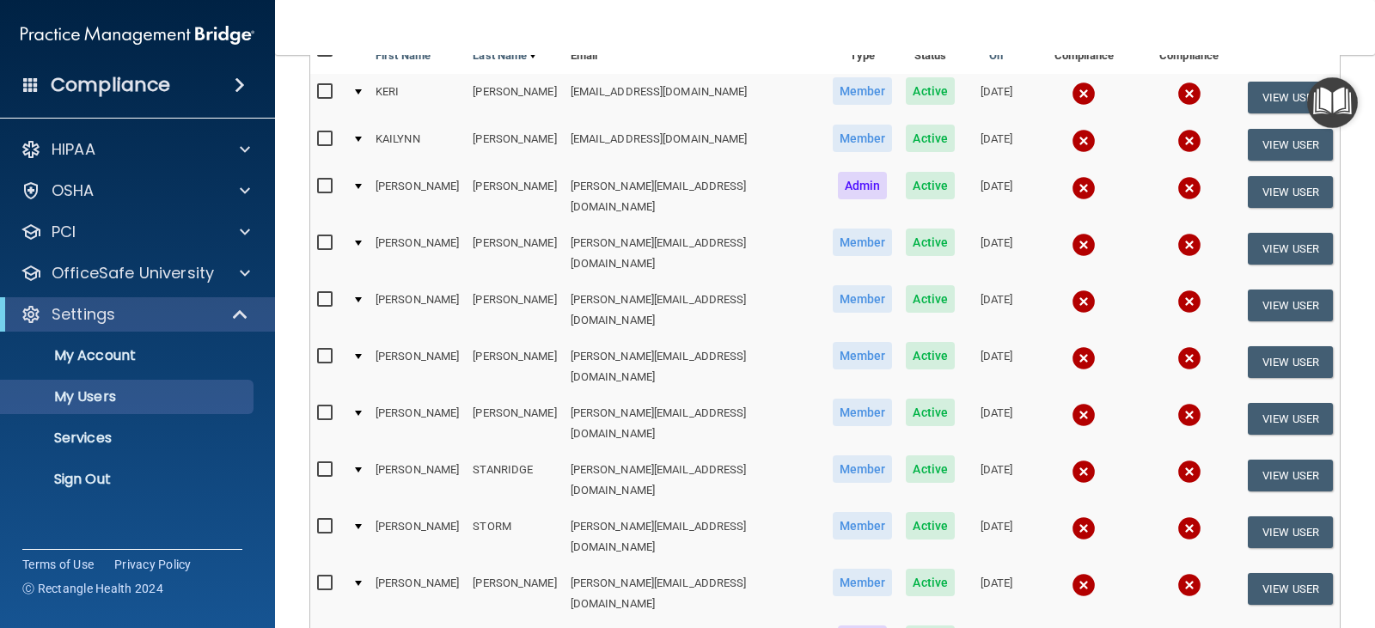
scroll to position [263, 0]
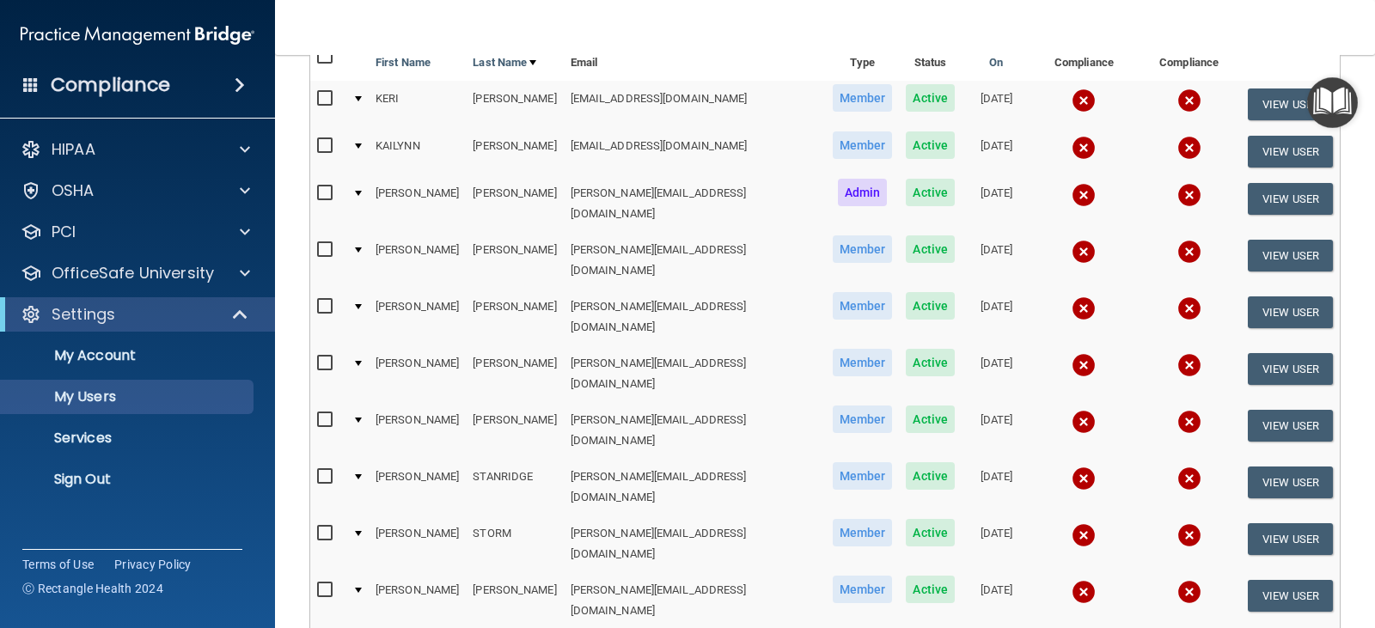
click at [61, 84] on h4 "Compliance" at bounding box center [110, 85] width 119 height 24
